Goal: Information Seeking & Learning: Check status

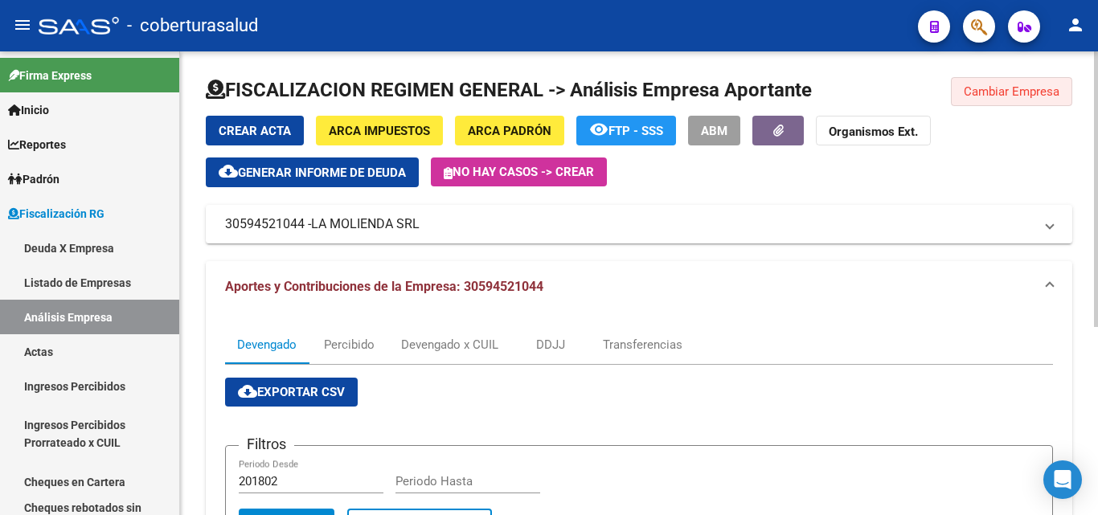
click at [998, 88] on span "Cambiar Empresa" at bounding box center [1012, 91] width 96 height 14
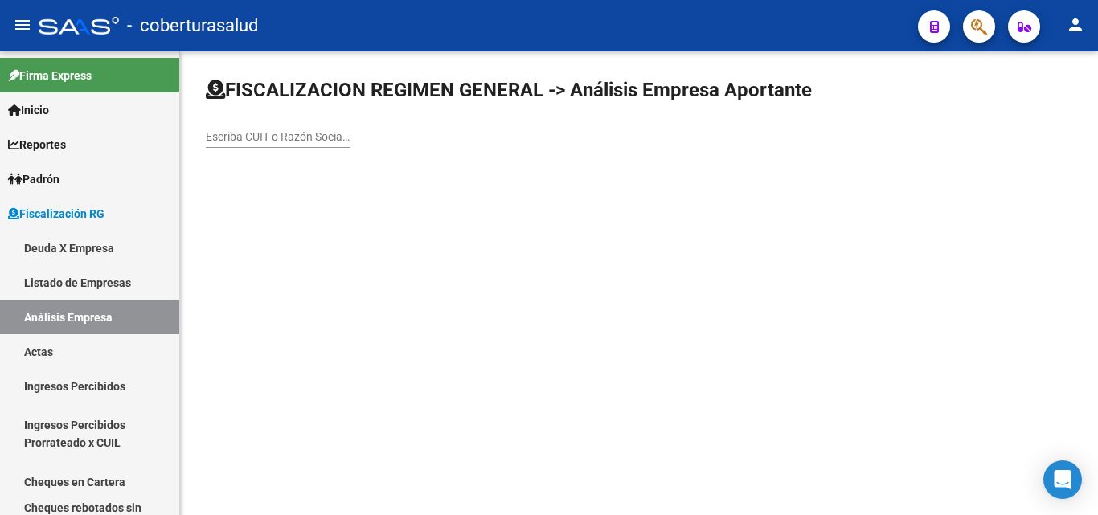
click at [275, 138] on input "Escriba CUIT o Razón Social para buscar" at bounding box center [278, 137] width 145 height 14
paste input "30711844607"
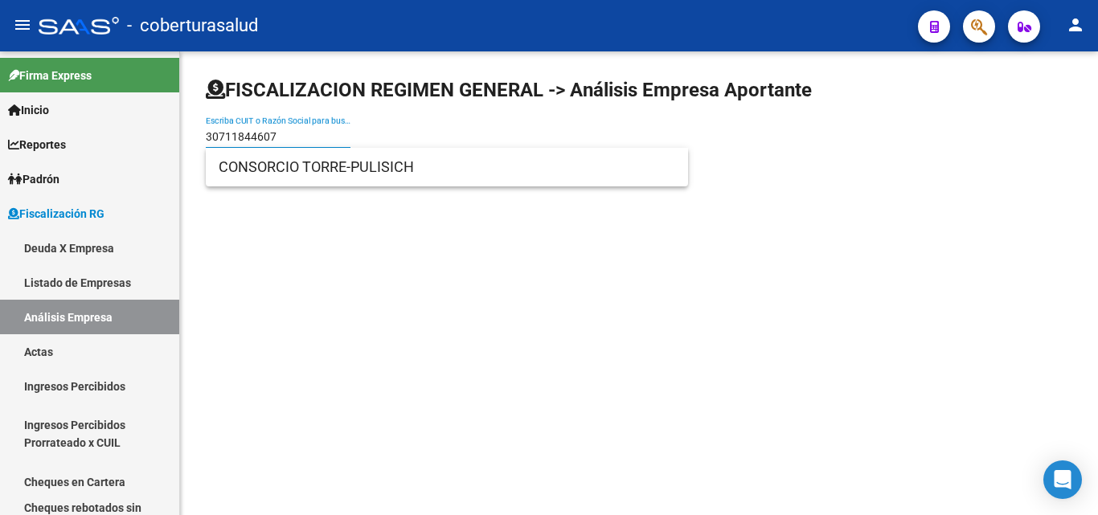
type input "30711844607"
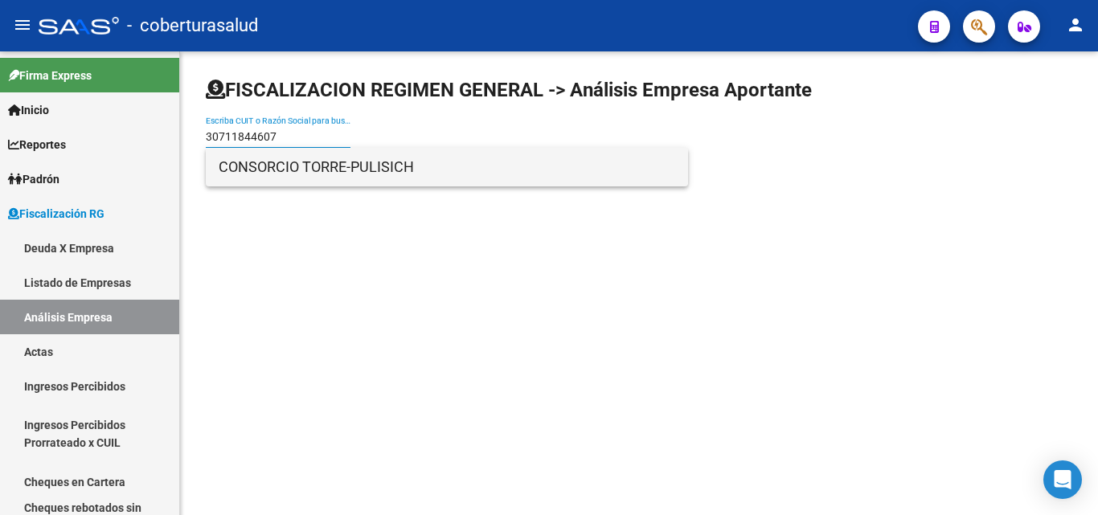
click at [258, 170] on span "CONSORCIO TORRE-PULISICH" at bounding box center [447, 167] width 457 height 39
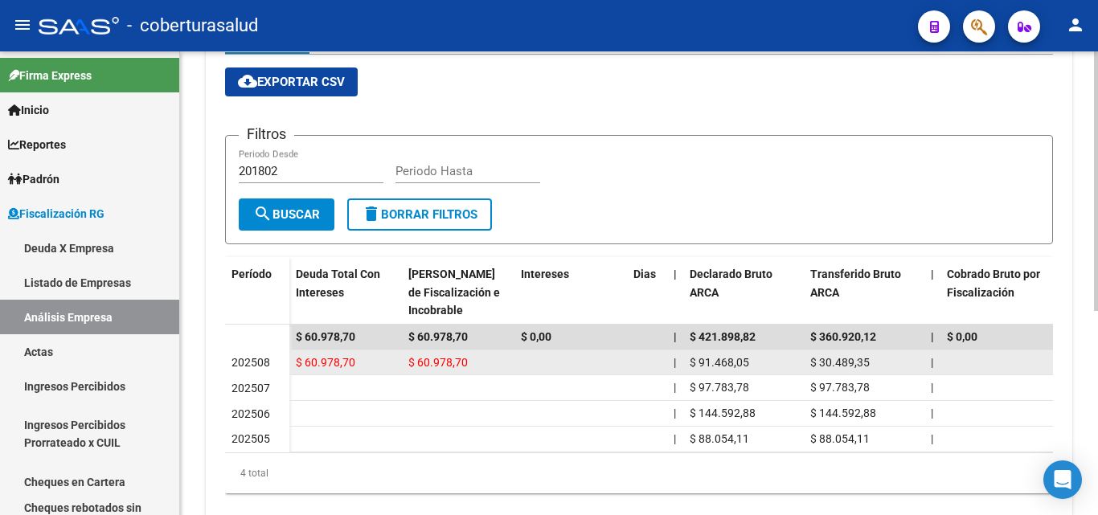
scroll to position [285, 0]
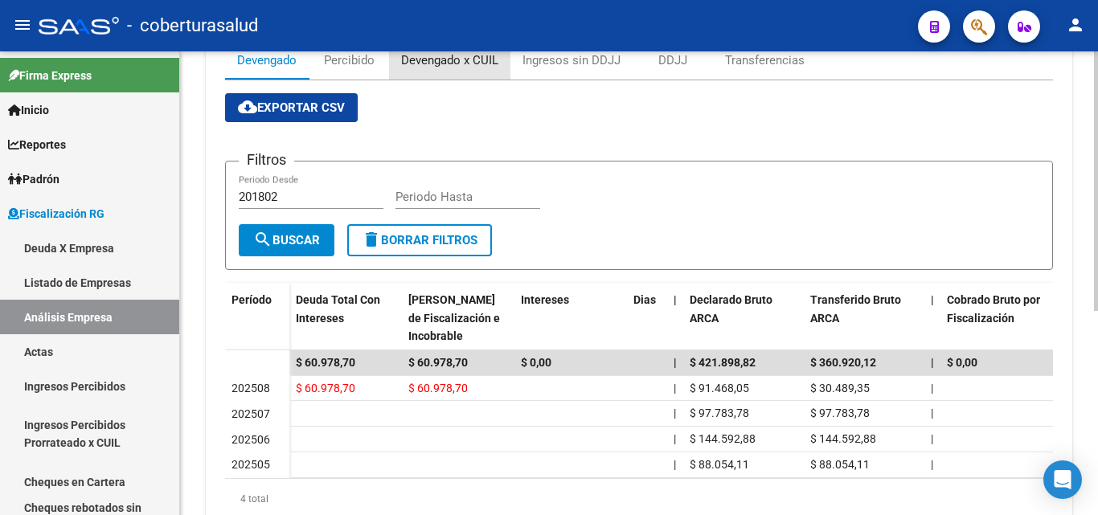
click at [421, 71] on div "Devengado x CUIL" at bounding box center [449, 60] width 121 height 39
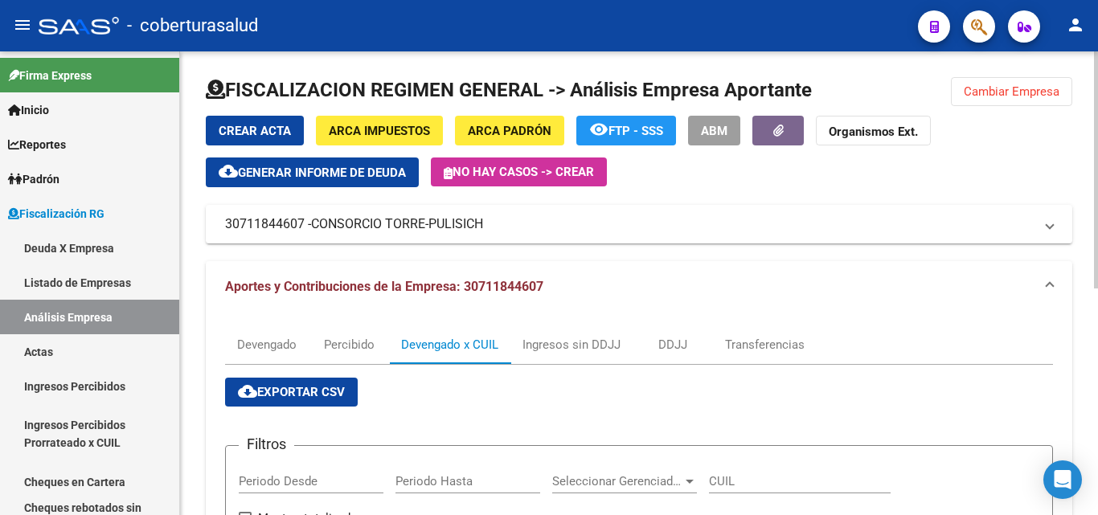
scroll to position [402, 0]
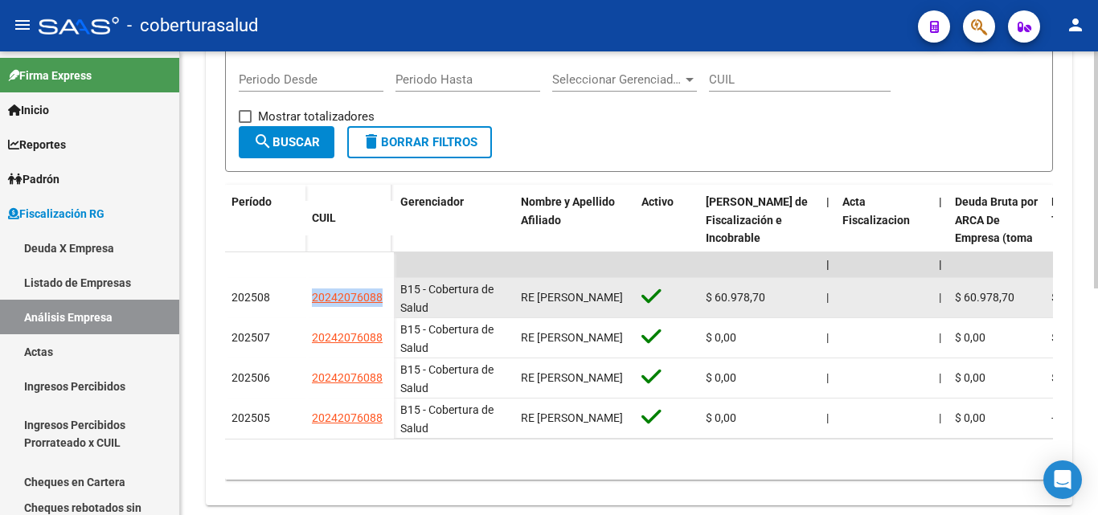
drag, startPoint x: 388, startPoint y: 299, endPoint x: 298, endPoint y: 290, distance: 90.5
click at [298, 298] on div "202508 20242076088" at bounding box center [309, 298] width 169 height 40
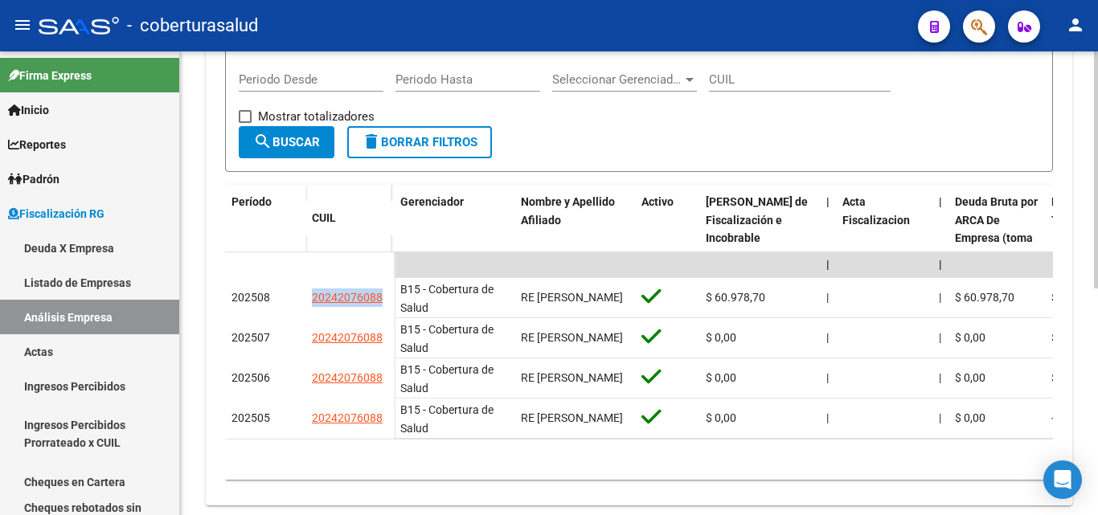
copy div "20242076088"
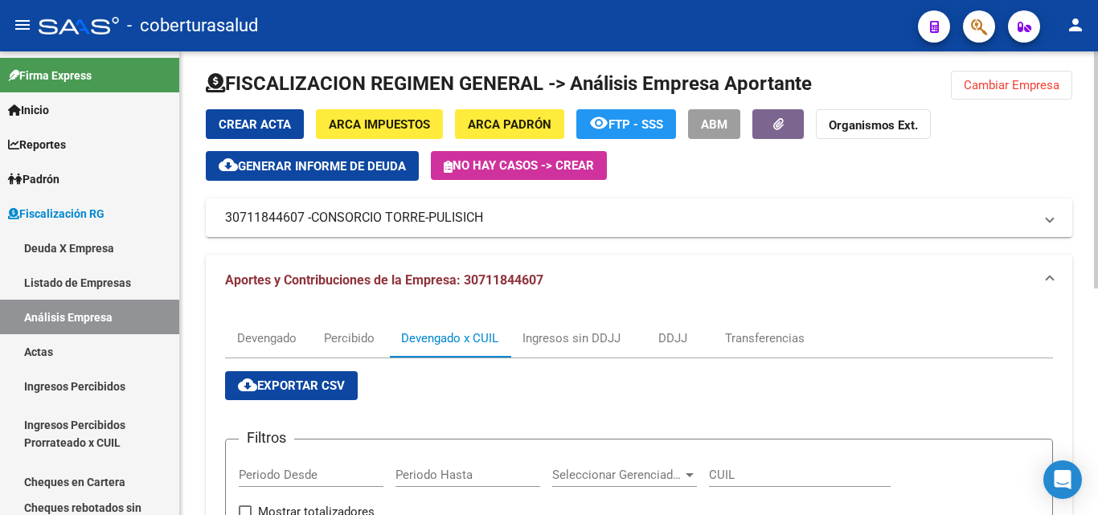
scroll to position [0, 0]
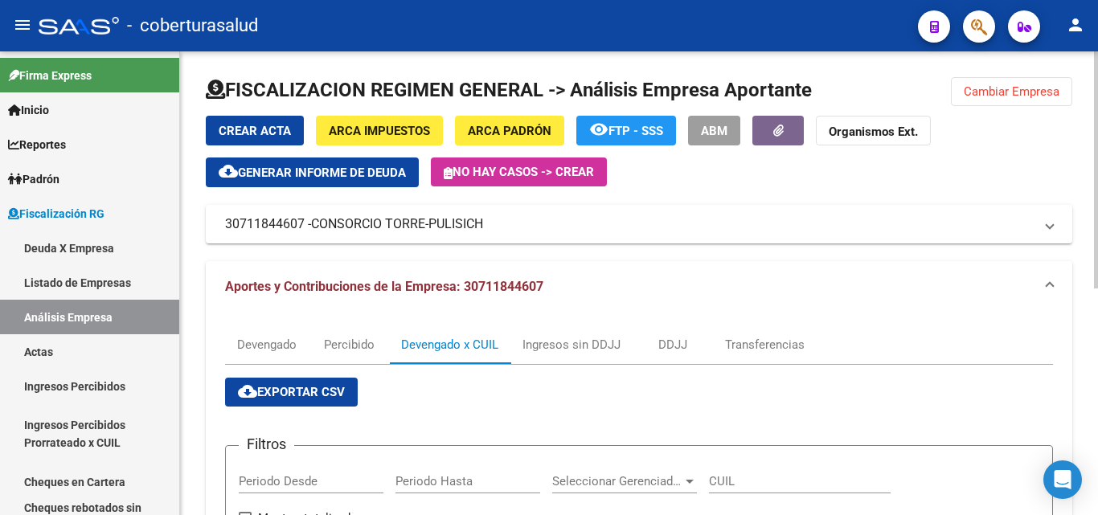
click at [1033, 105] on div "FISCALIZACION REGIMEN GENERAL -> Análisis Empresa Aportante Cambiar Empresa Cre…" at bounding box center [639, 492] width 867 height 831
click at [1024, 96] on span "Cambiar Empresa" at bounding box center [1012, 91] width 96 height 14
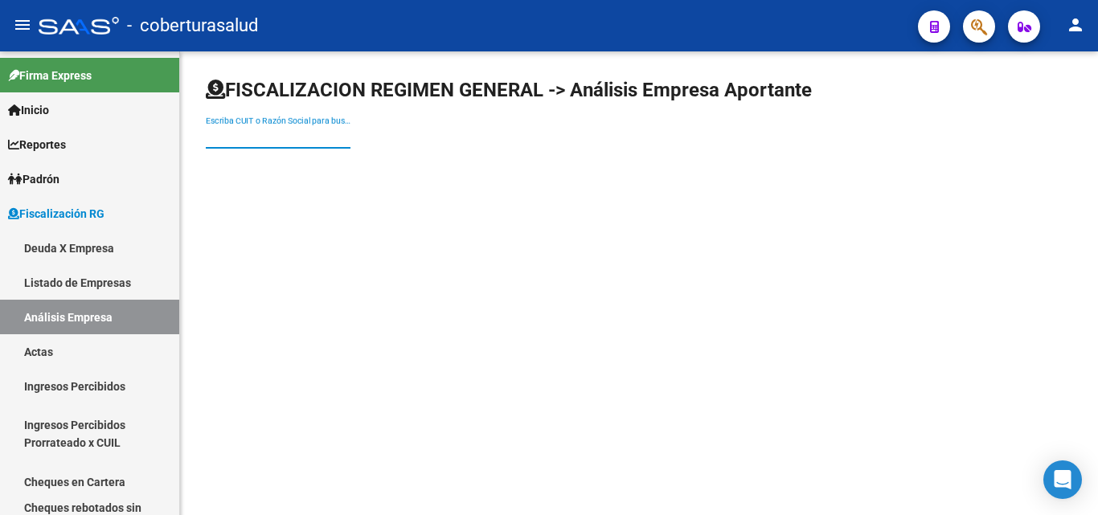
click at [222, 138] on input "Escriba CUIT o Razón Social para buscar" at bounding box center [278, 137] width 145 height 14
paste input "30708613432"
type input "30708613432"
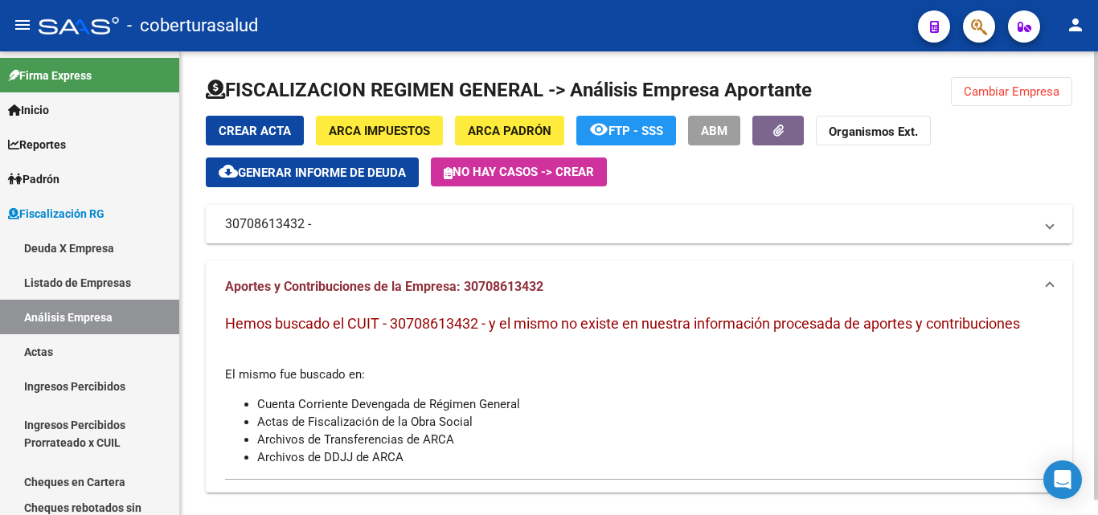
click at [1023, 102] on button "Cambiar Empresa" at bounding box center [1011, 91] width 121 height 29
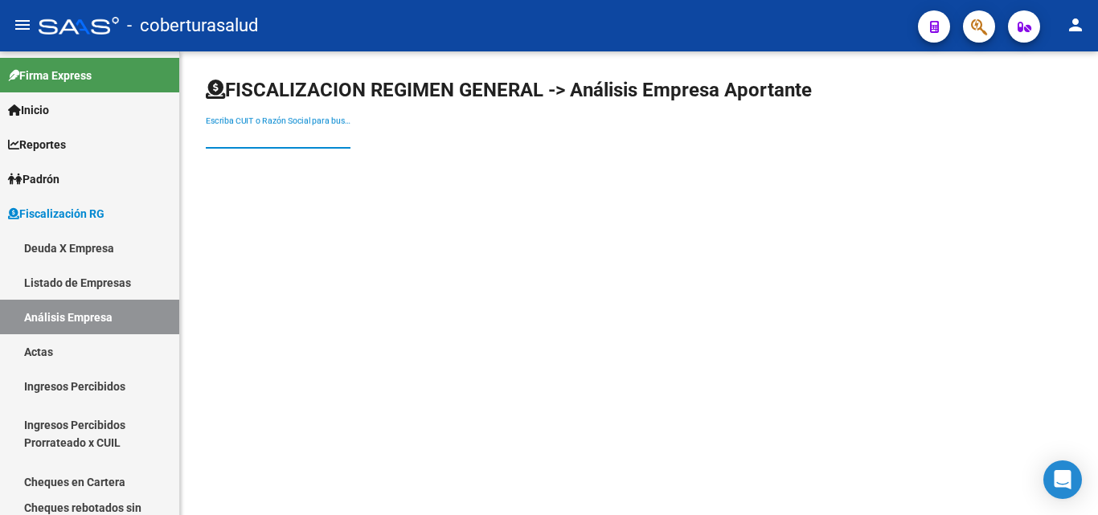
click at [298, 132] on input "Escriba CUIT o Razón Social para buscar" at bounding box center [278, 137] width 145 height 14
paste input "30707077901"
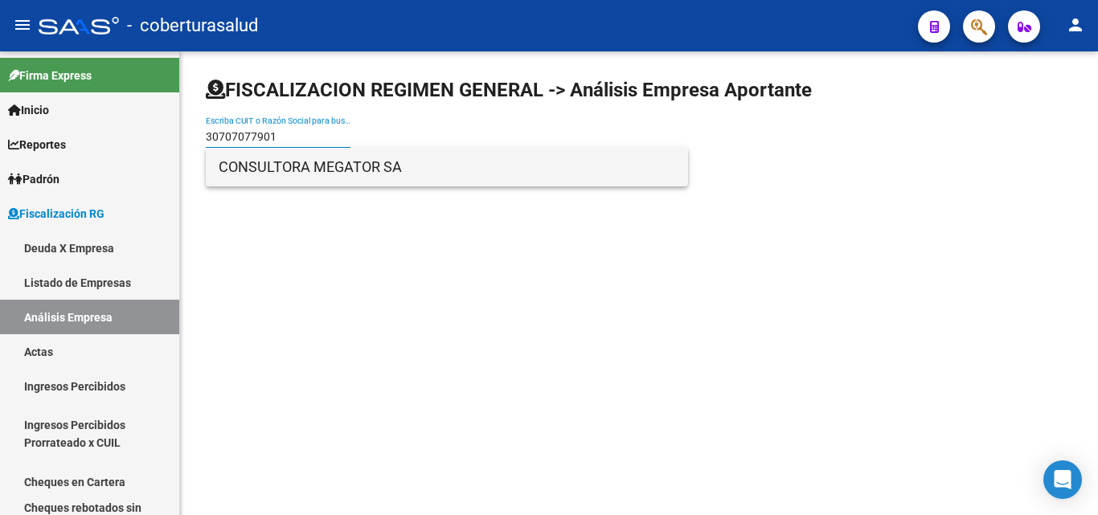
type input "30707077901"
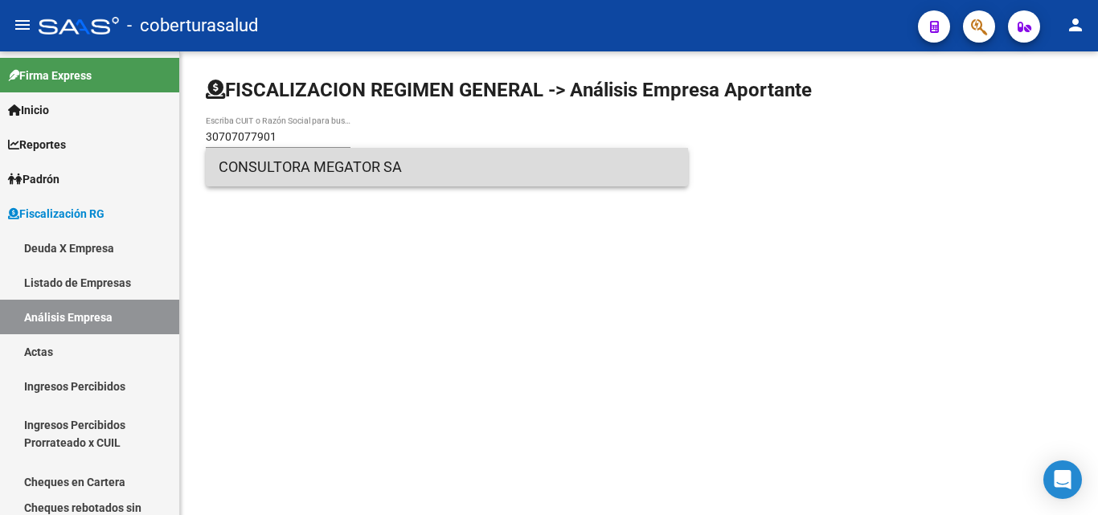
click at [321, 170] on span "CONSULTORA MEGATOR SA" at bounding box center [447, 167] width 457 height 39
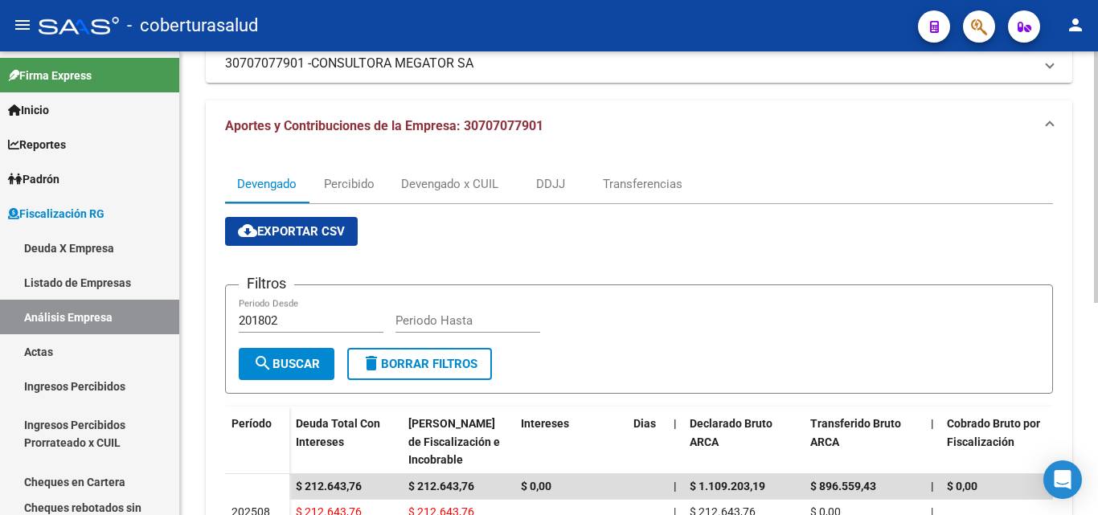
scroll to position [241, 0]
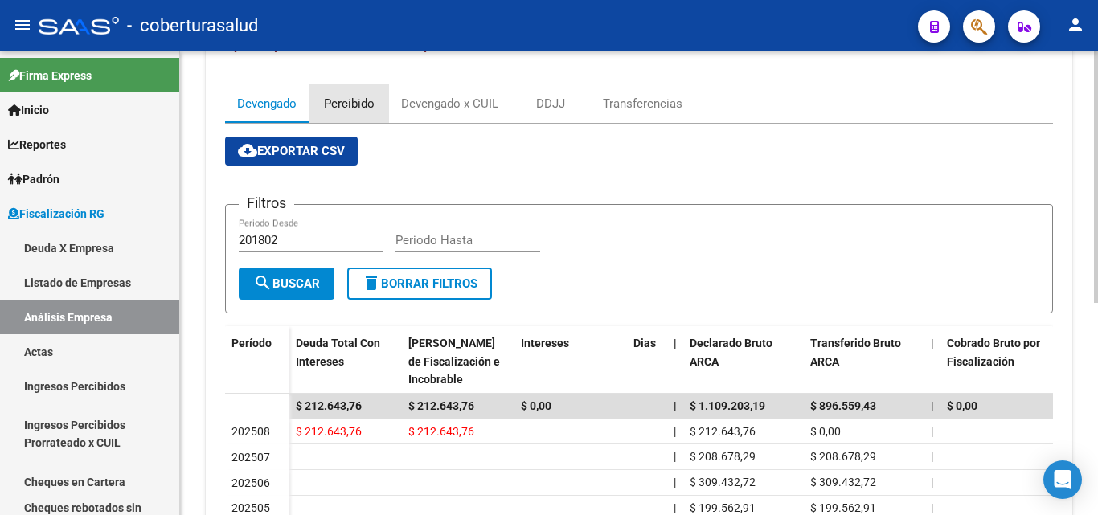
drag, startPoint x: 341, startPoint y: 100, endPoint x: 367, endPoint y: 192, distance: 96.2
click at [341, 101] on div "Percibido" at bounding box center [349, 104] width 51 height 18
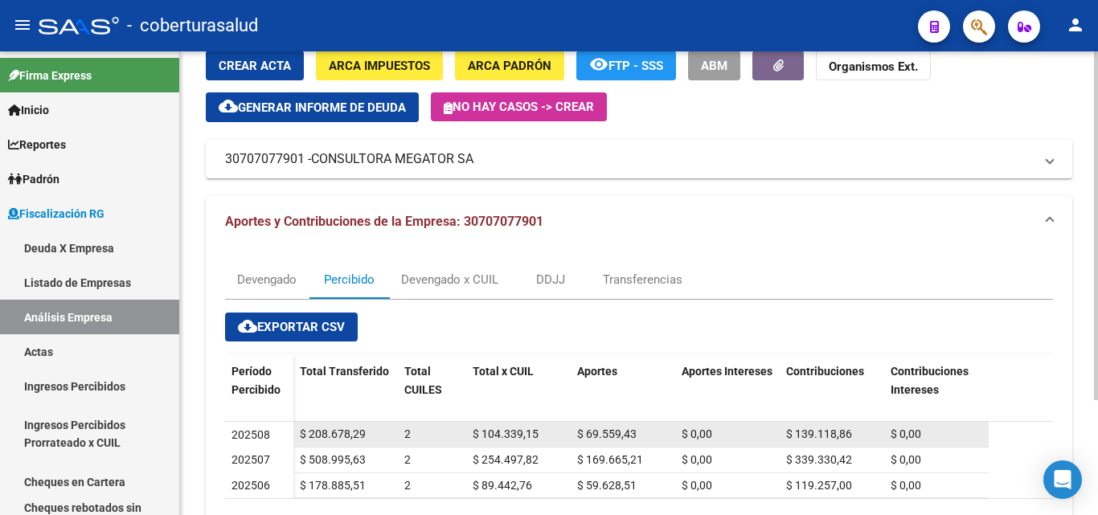
scroll to position [154, 0]
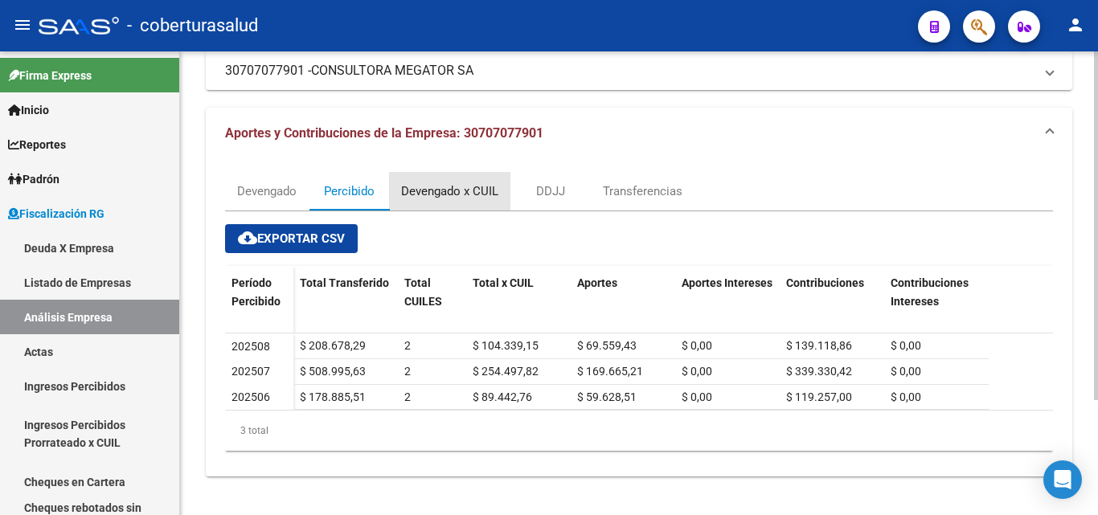
click at [433, 195] on div "Devengado x CUIL" at bounding box center [449, 192] width 97 height 18
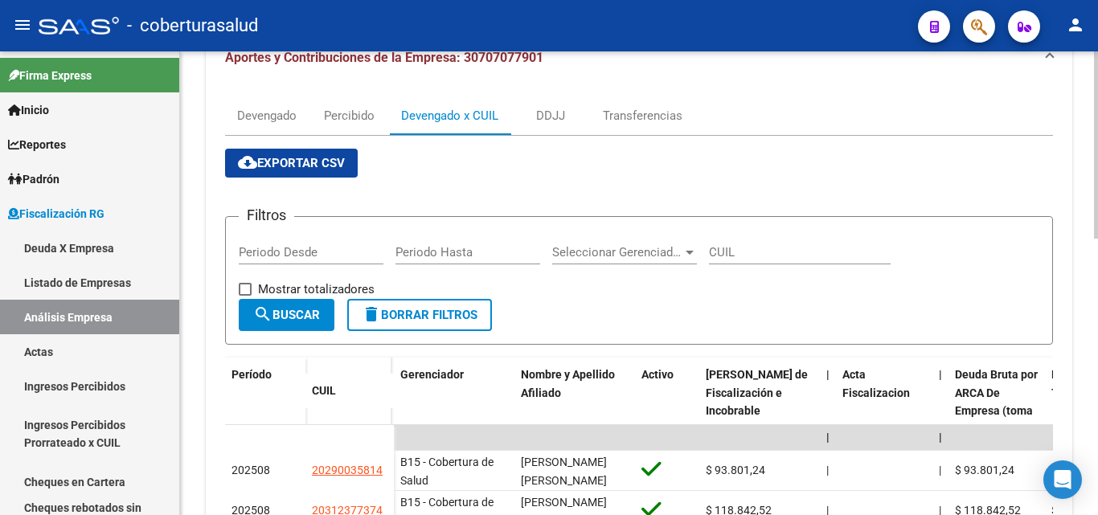
scroll to position [322, 0]
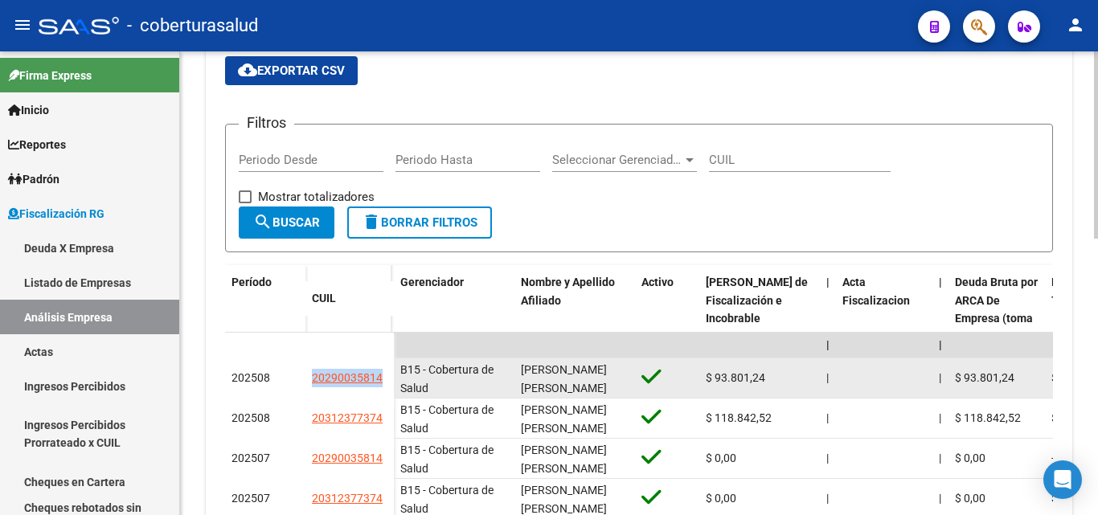
drag, startPoint x: 392, startPoint y: 372, endPoint x: 310, endPoint y: 373, distance: 82.0
click at [310, 373] on datatable-body-cell "20290035814" at bounding box center [350, 379] width 88 height 40
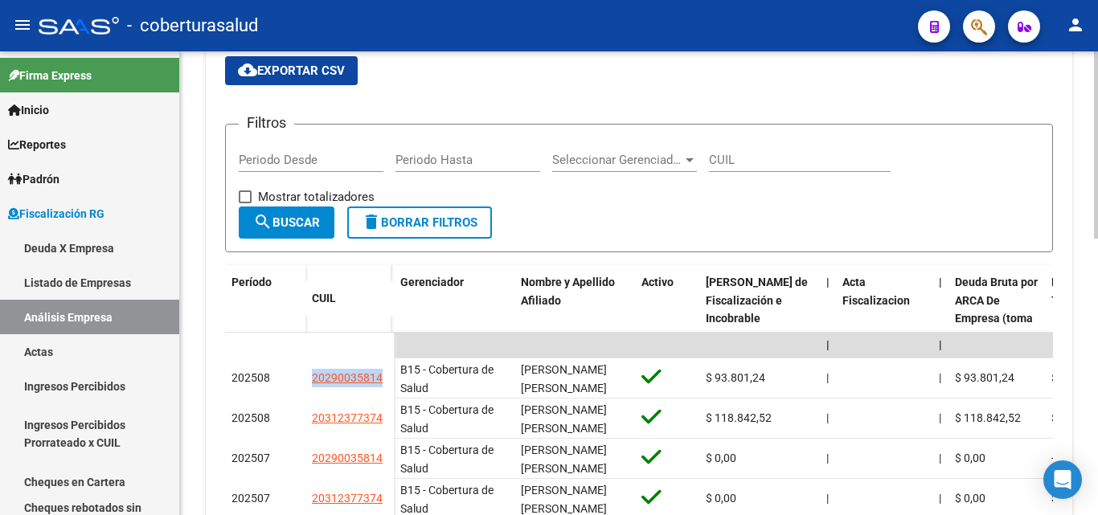
copy span "20290035814"
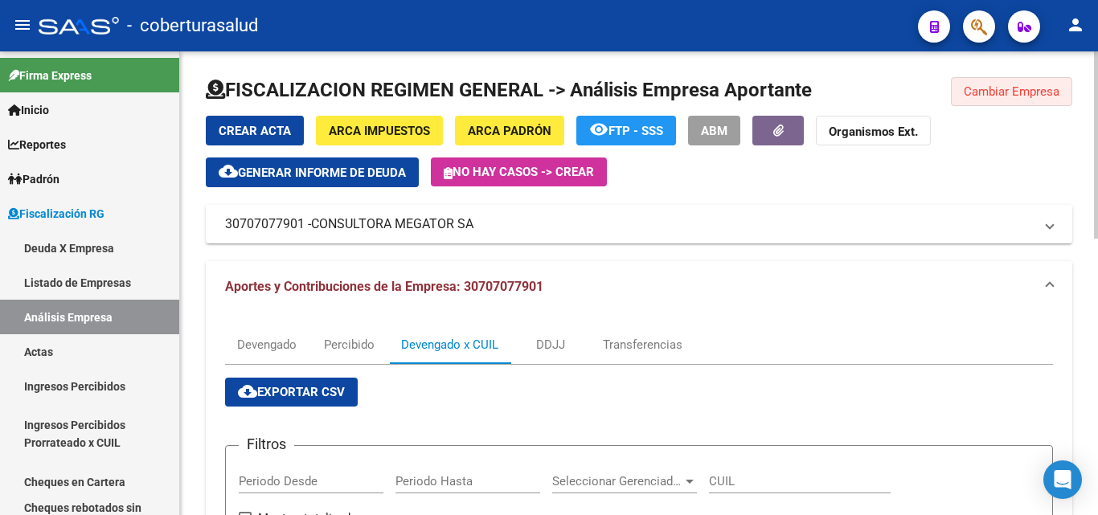
drag, startPoint x: 968, startPoint y: 99, endPoint x: 572, endPoint y: 292, distance: 440.9
click at [967, 99] on button "Cambiar Empresa" at bounding box center [1011, 91] width 121 height 29
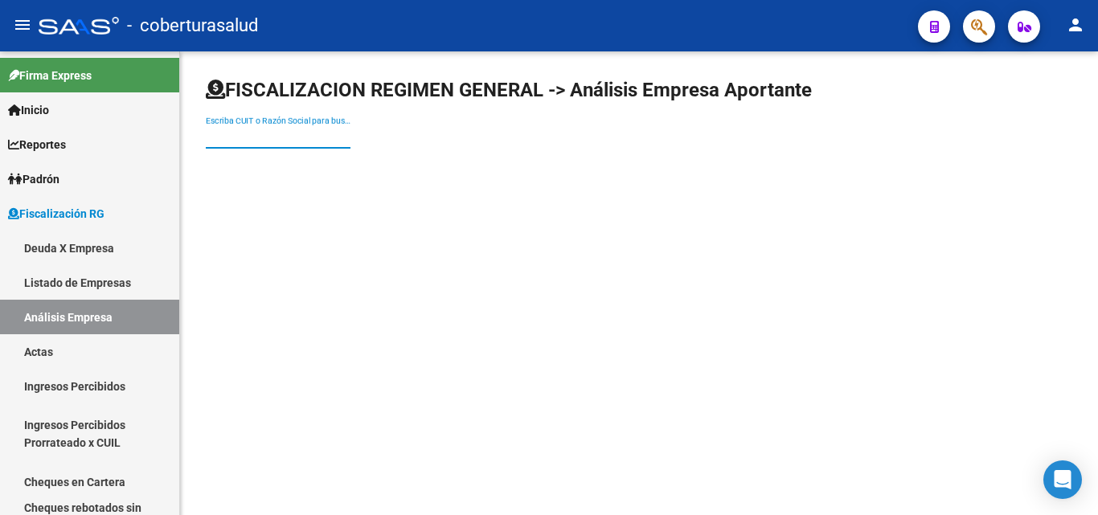
click at [252, 138] on input "Escriba CUIT o Razón Social para buscar" at bounding box center [278, 137] width 145 height 14
paste input "20204334278"
type input "20204334278"
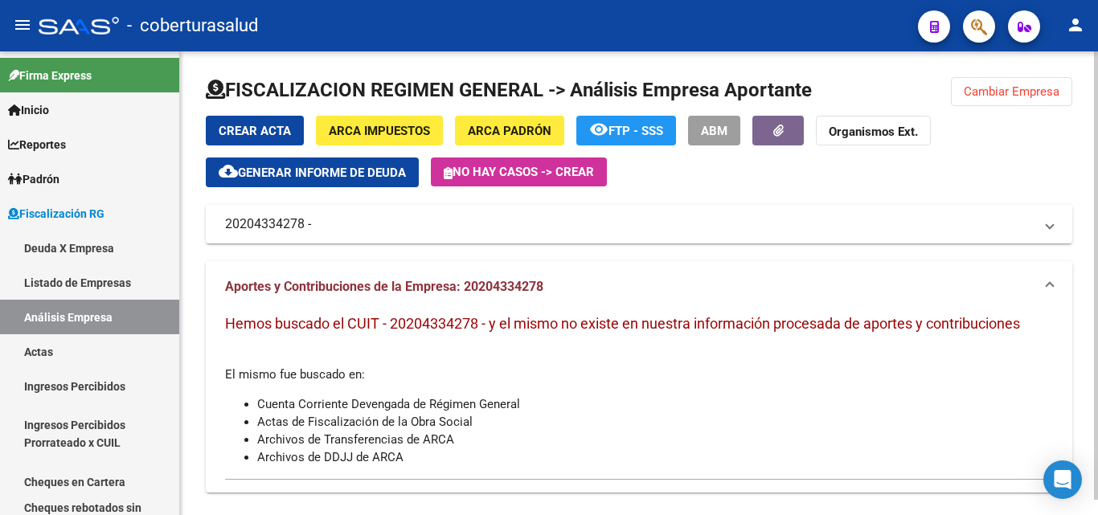
click at [992, 91] on span "Cambiar Empresa" at bounding box center [1012, 91] width 96 height 14
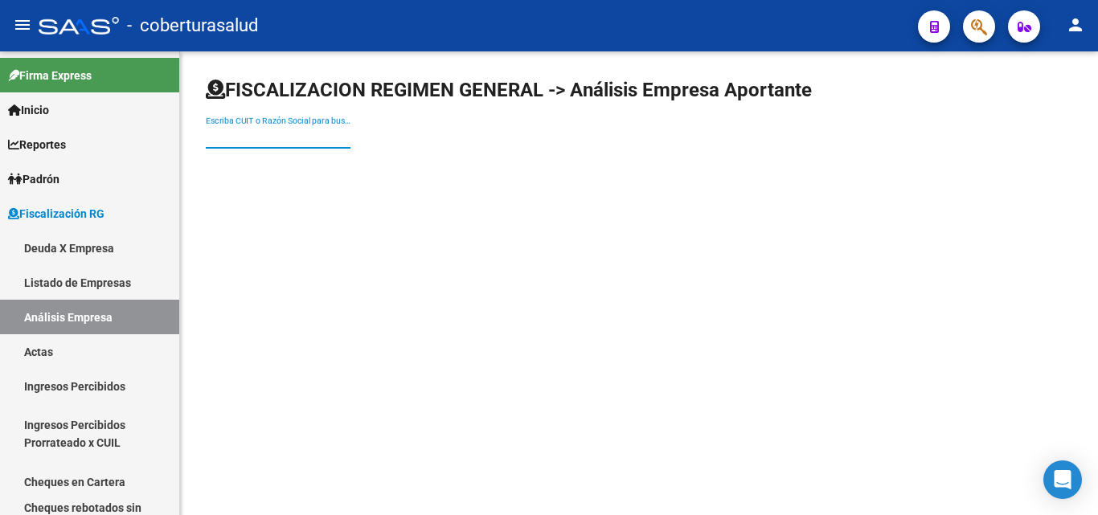
click at [289, 138] on input "Escriba CUIT o Razón Social para buscar" at bounding box center [278, 137] width 145 height 14
paste input "20204334278"
type input "20204334278"
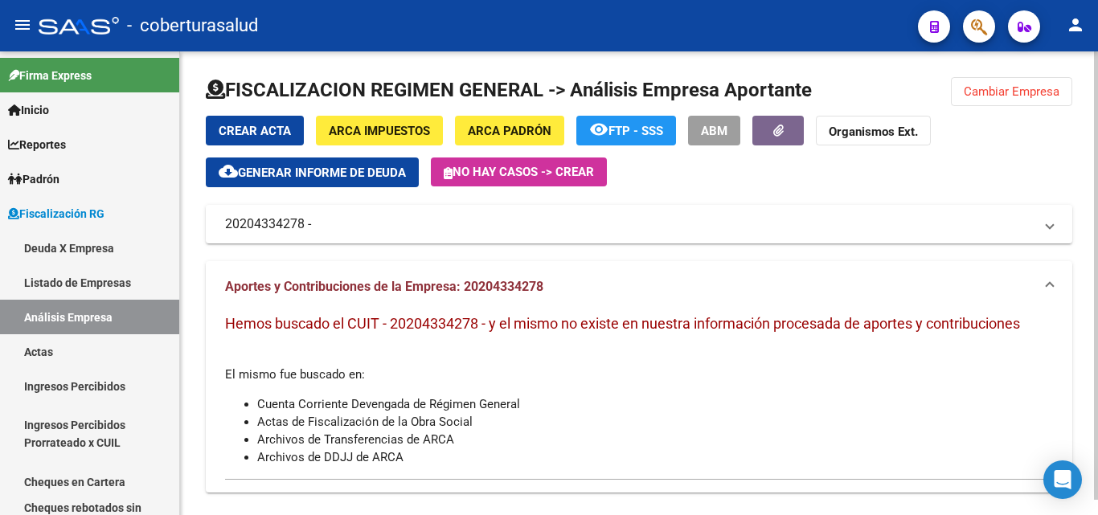
click at [1001, 93] on span "Cambiar Empresa" at bounding box center [1012, 91] width 96 height 14
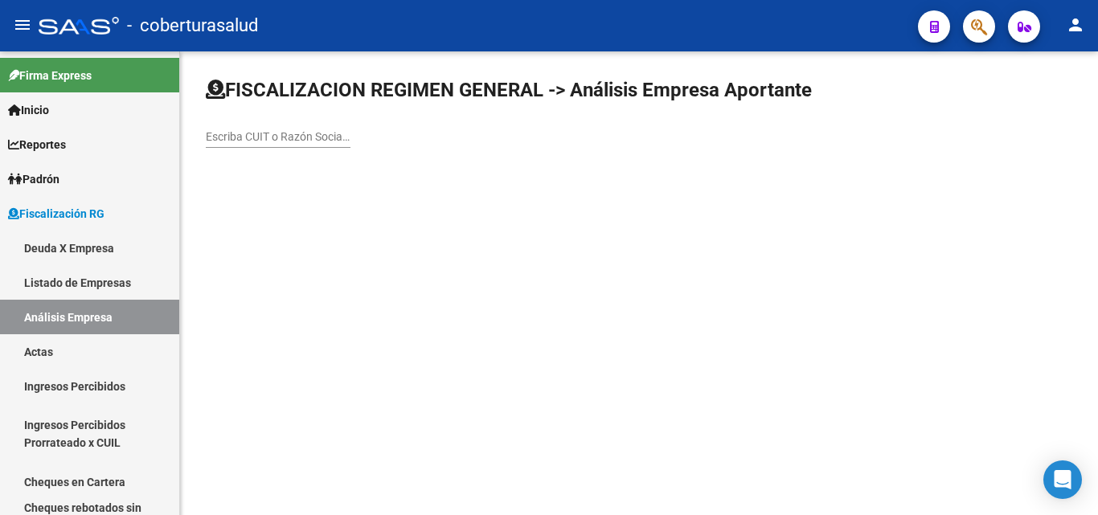
click at [343, 141] on input "Escriba CUIT o Razón Social para buscar" at bounding box center [278, 137] width 145 height 14
paste input "30673380162"
type input "30673380162"
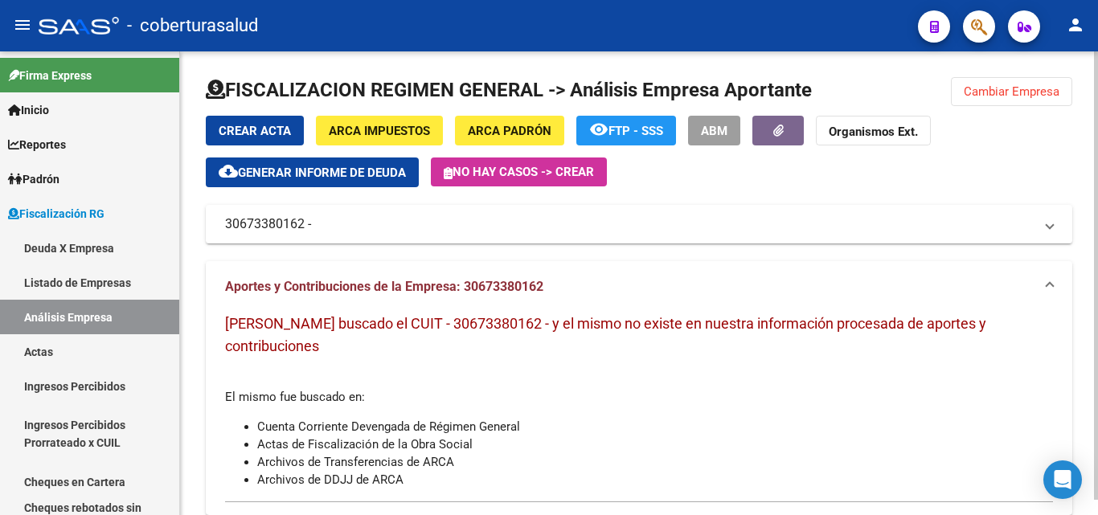
click at [1016, 85] on span "Cambiar Empresa" at bounding box center [1012, 91] width 96 height 14
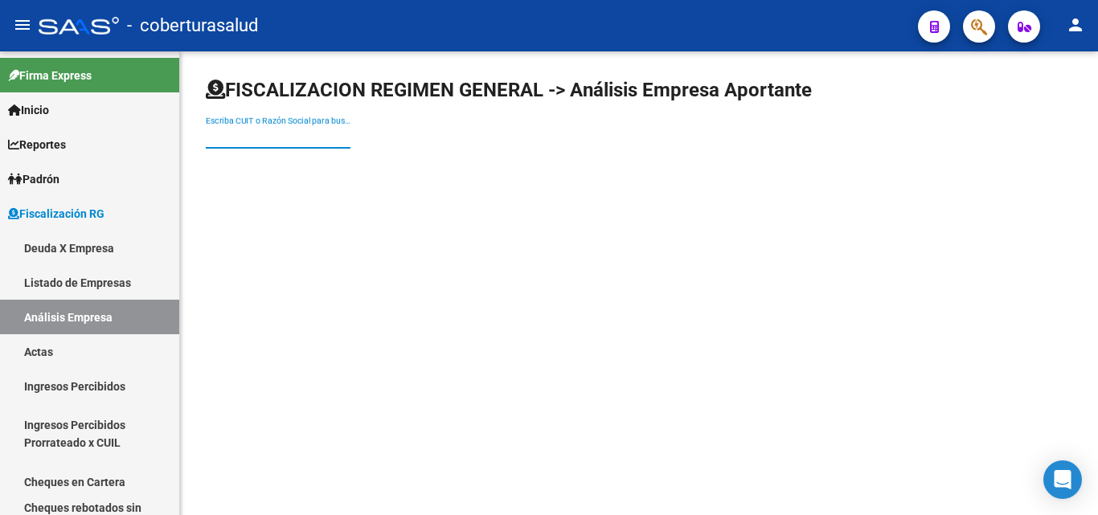
click at [316, 133] on input "Escriba CUIT o Razón Social para buscar" at bounding box center [278, 137] width 145 height 14
paste input "30580225930"
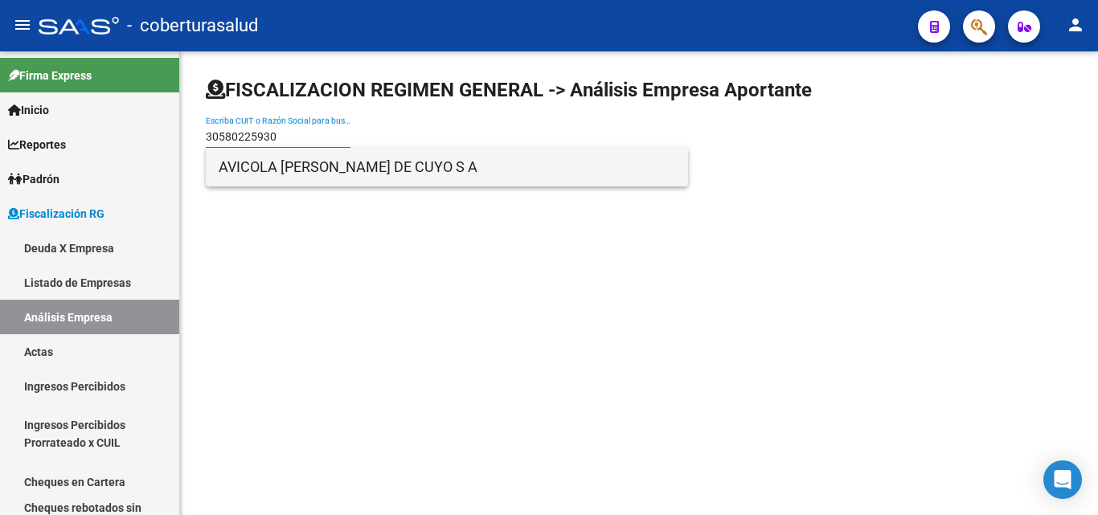
type input "30580225930"
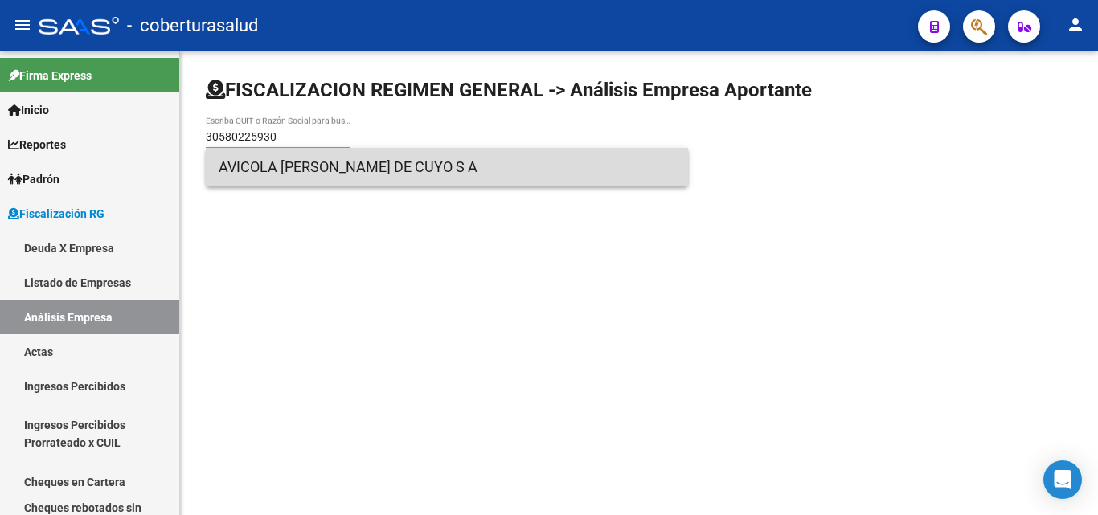
click at [306, 171] on span "AVICOLA [PERSON_NAME] DE CUYO S A" at bounding box center [447, 167] width 457 height 39
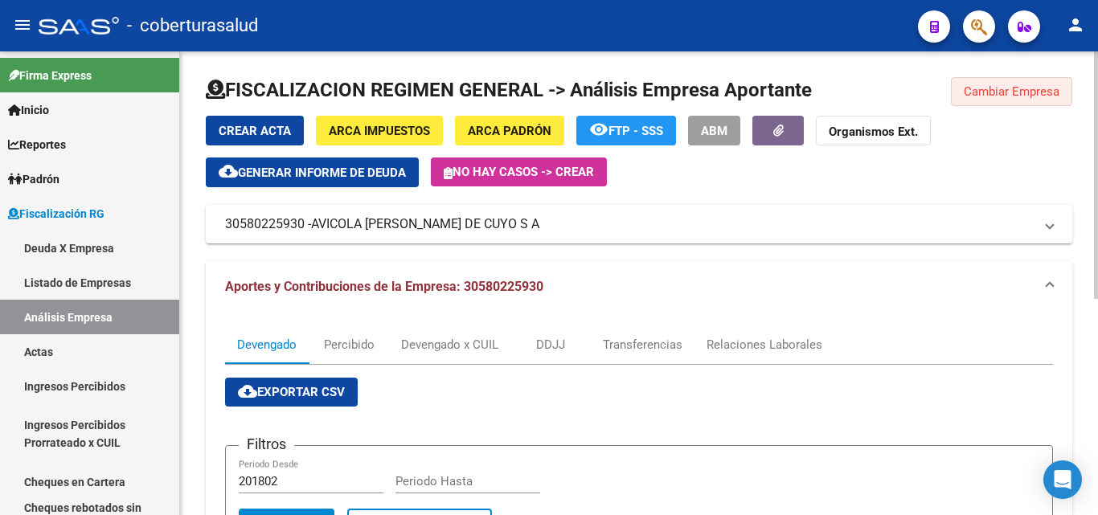
click at [985, 84] on button "Cambiar Empresa" at bounding box center [1011, 91] width 121 height 29
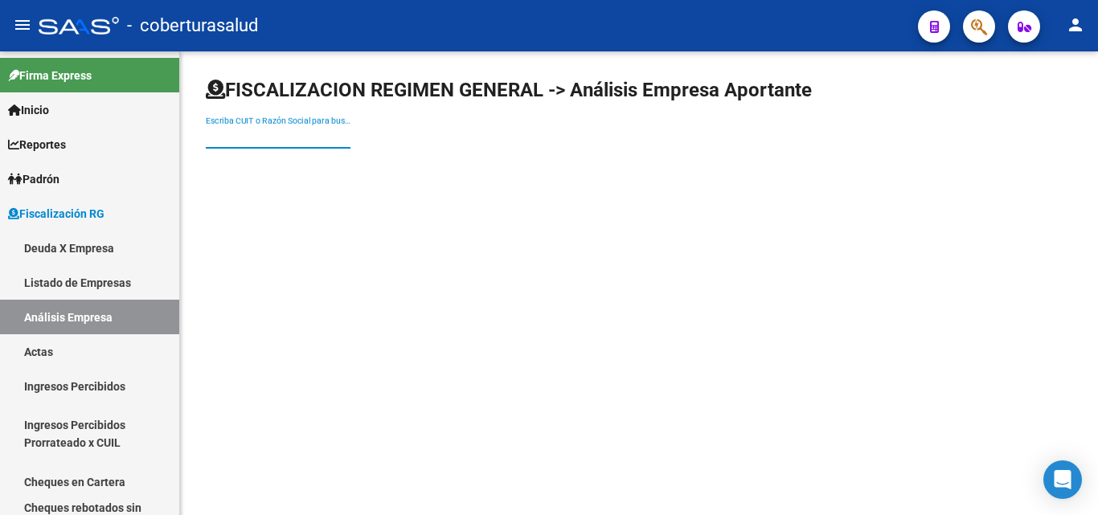
click at [244, 140] on input "Escriba CUIT o Razón Social para buscar" at bounding box center [278, 137] width 145 height 14
paste input "30714917230"
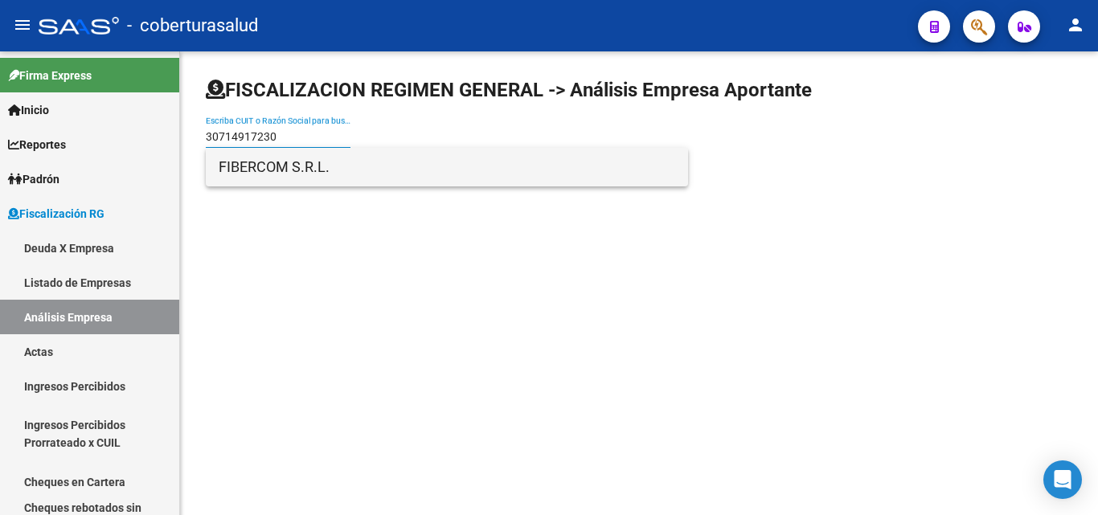
type input "30714917230"
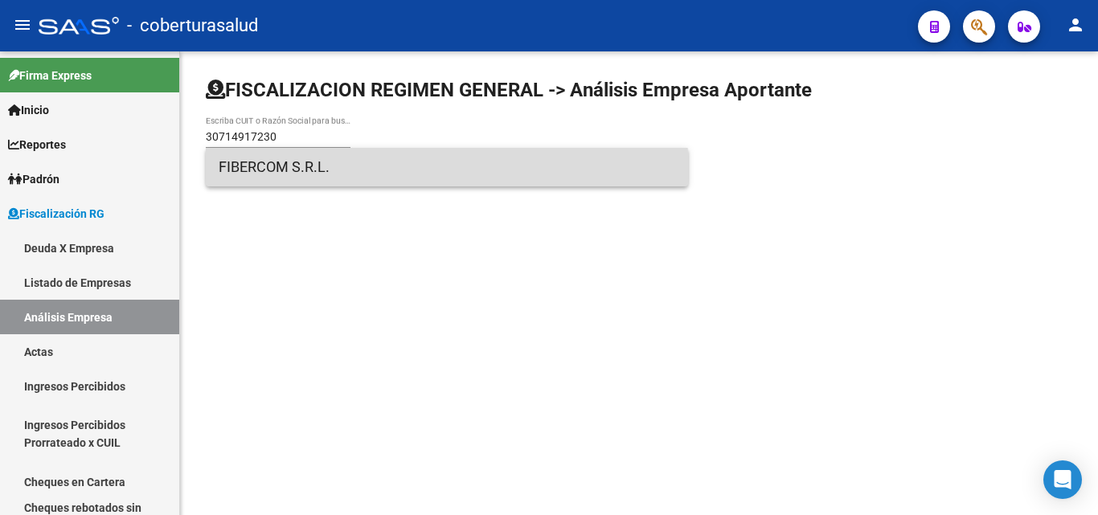
click at [273, 178] on span "FIBERCOM S.R.L." at bounding box center [447, 167] width 457 height 39
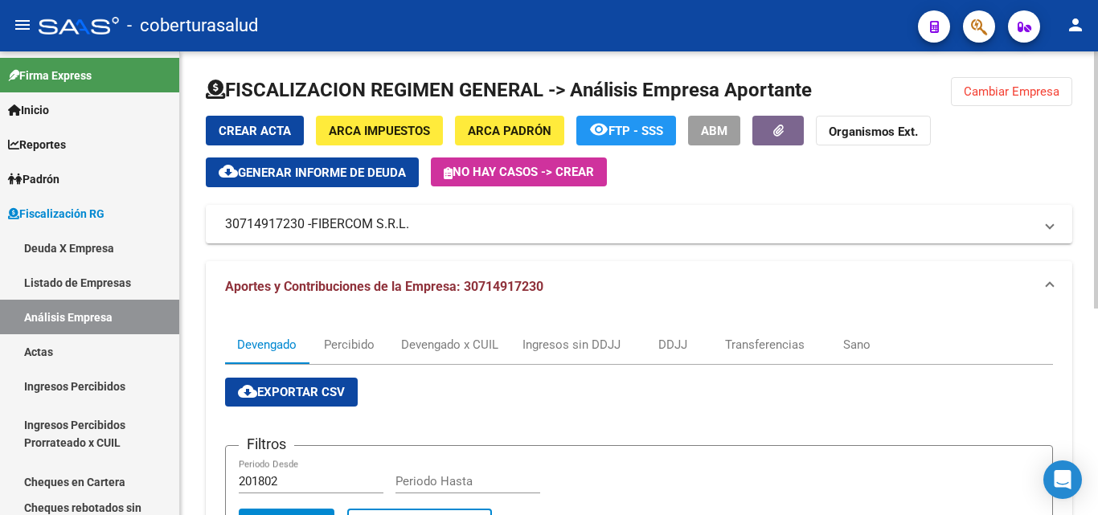
drag, startPoint x: 1021, startPoint y: 92, endPoint x: 992, endPoint y: 106, distance: 33.1
click at [1022, 92] on span "Cambiar Empresa" at bounding box center [1012, 91] width 96 height 14
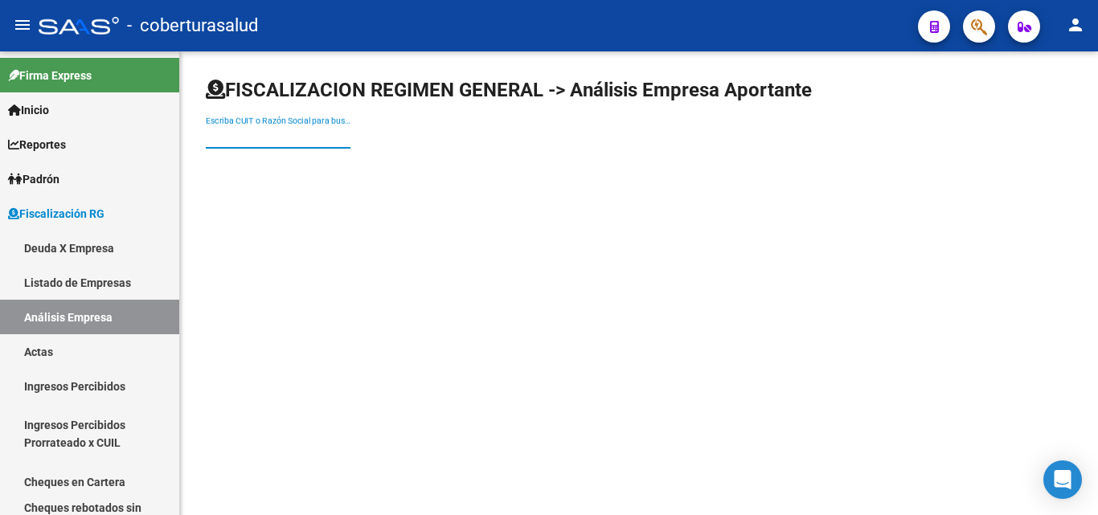
click at [279, 133] on input "Escriba CUIT o Razón Social para buscar" at bounding box center [278, 137] width 145 height 14
paste input "30718612108"
type input "30718612108"
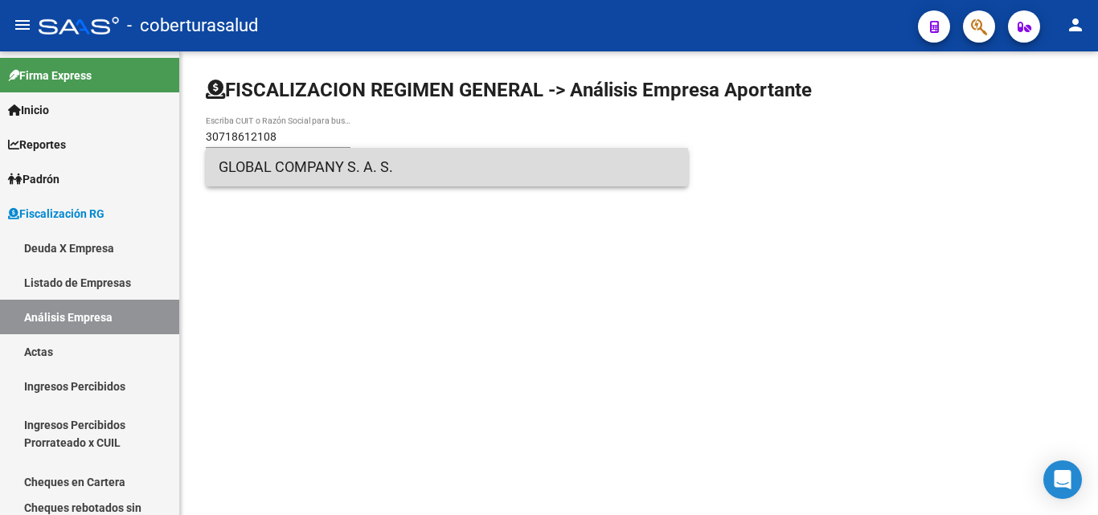
click at [301, 174] on span "GLOBAL COMPANY S. A. S." at bounding box center [447, 167] width 457 height 39
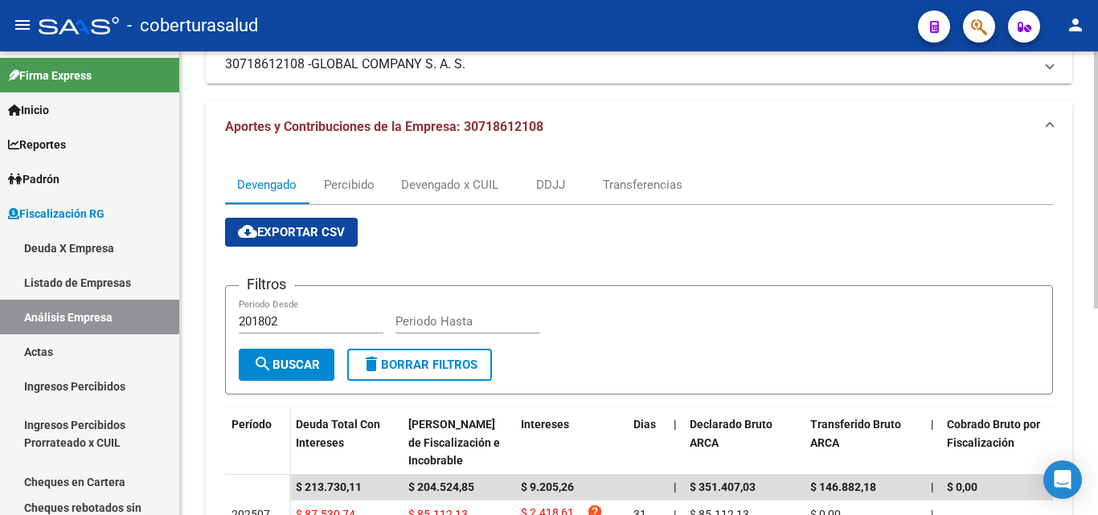
scroll to position [161, 0]
click at [418, 181] on div "Devengado x CUIL" at bounding box center [449, 184] width 97 height 18
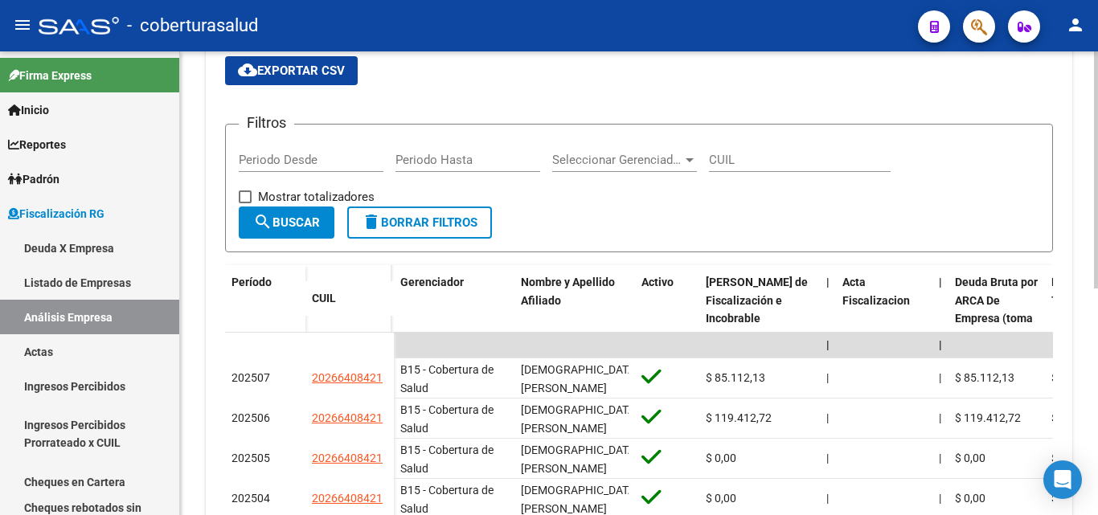
scroll to position [3, 0]
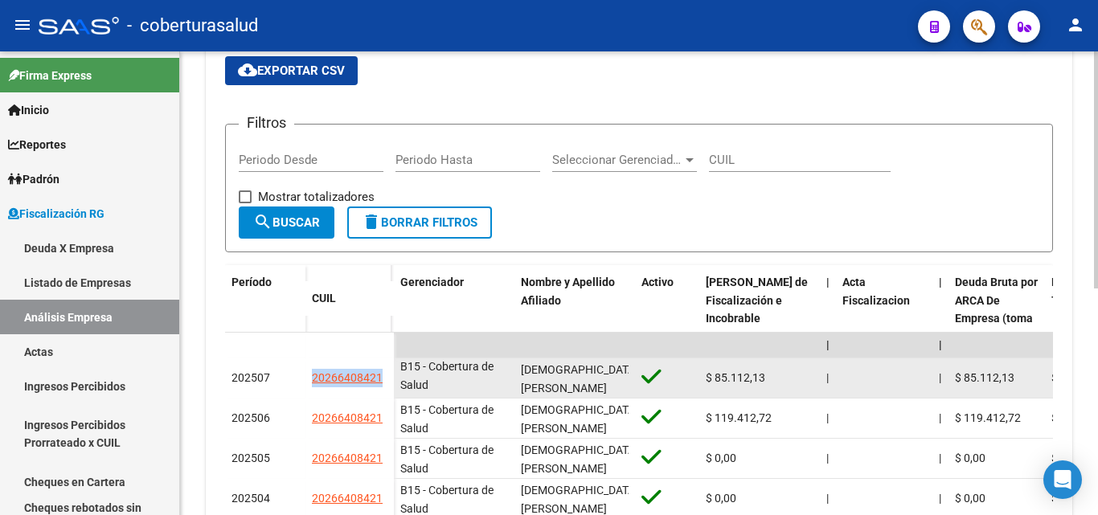
drag, startPoint x: 388, startPoint y: 378, endPoint x: 291, endPoint y: 380, distance: 96.5
click at [291, 380] on div "202507 20266408421" at bounding box center [309, 379] width 169 height 40
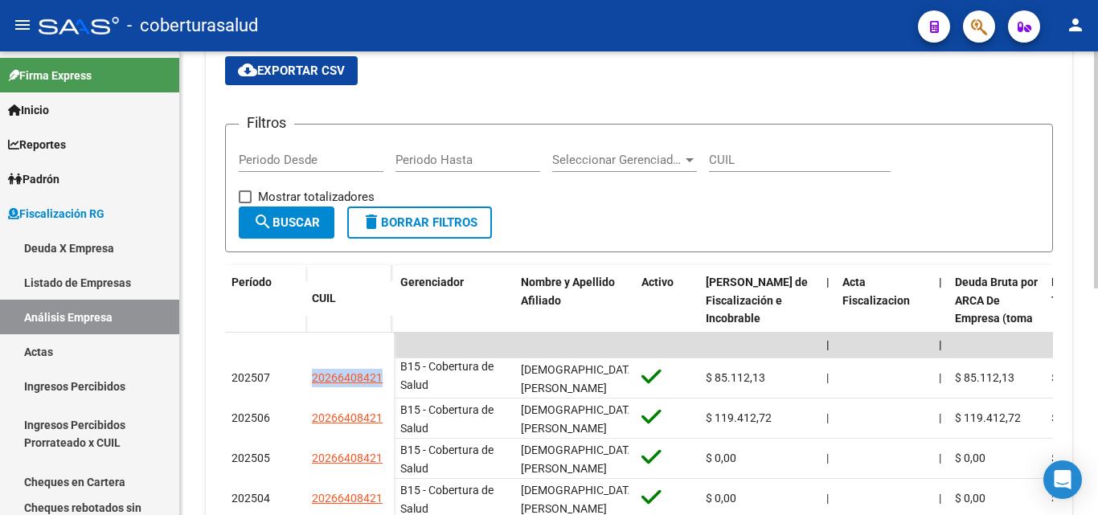
copy div "20266408421"
